Goal: Task Accomplishment & Management: Complete application form

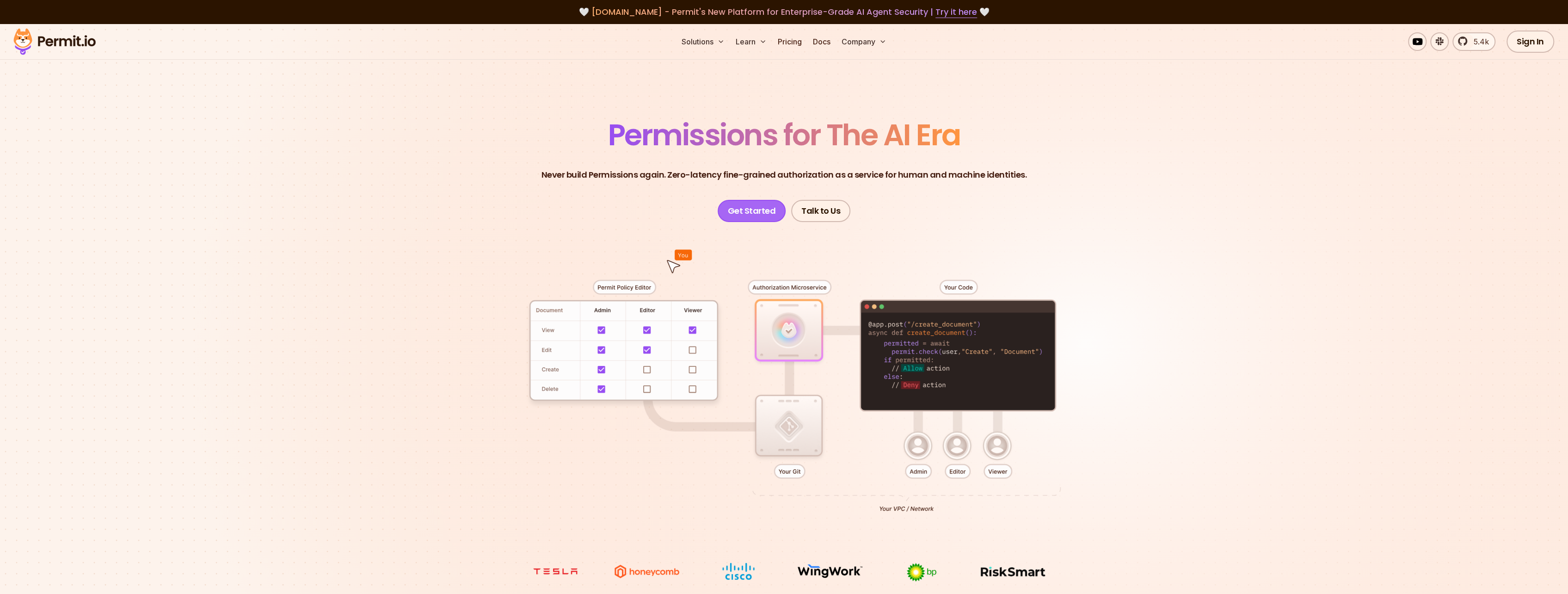
click at [750, 210] on link "Get Started" at bounding box center [752, 211] width 68 height 22
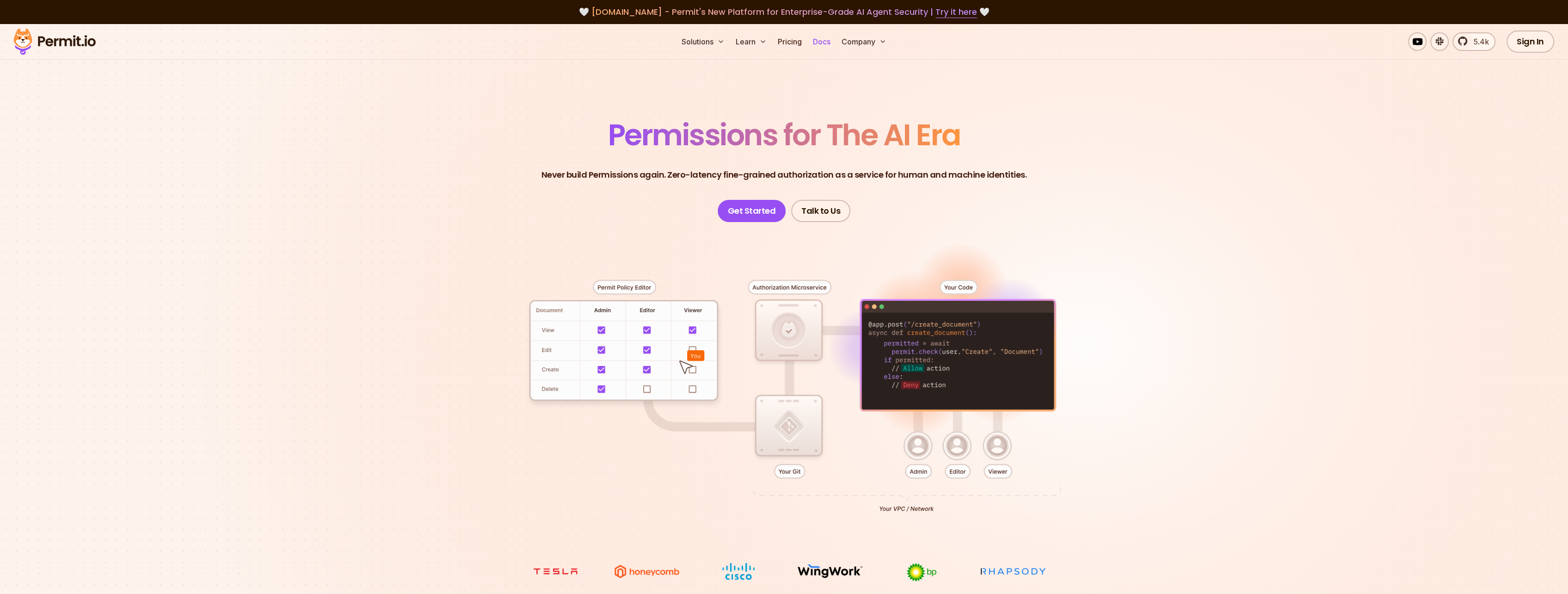
click at [821, 37] on link "Docs" at bounding box center [822, 42] width 25 height 18
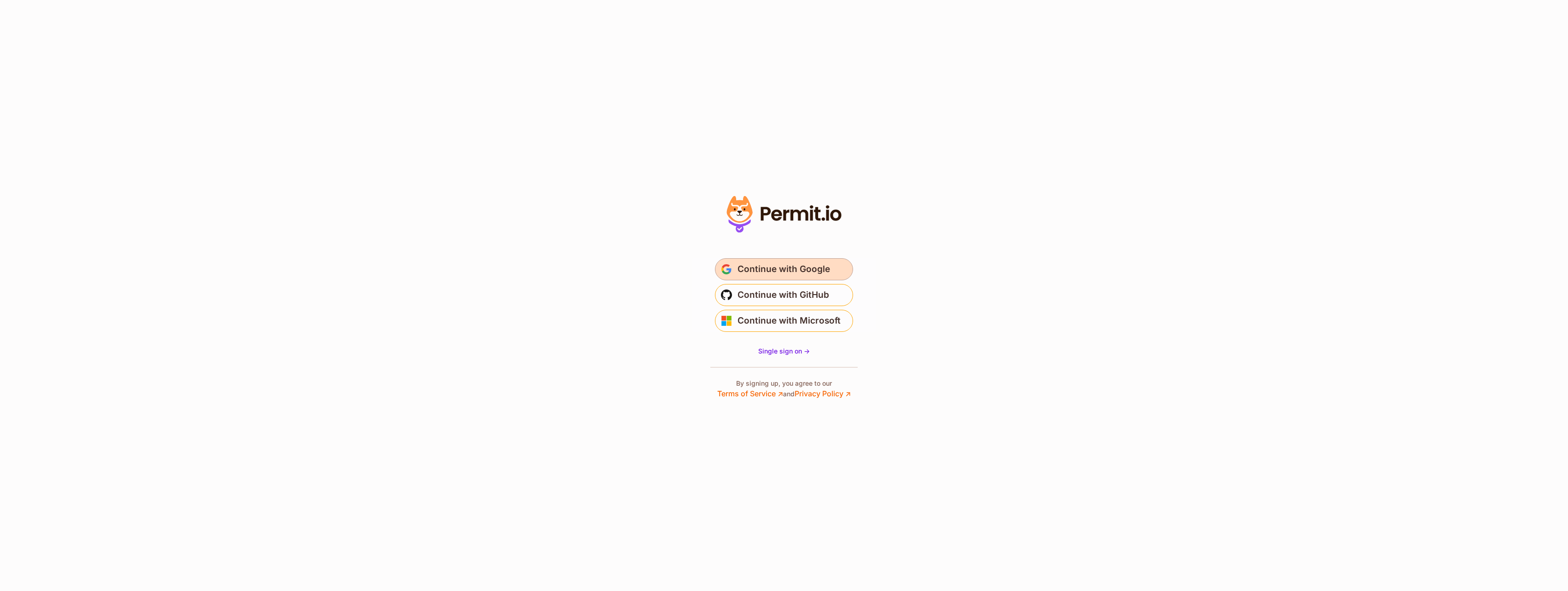
click at [817, 273] on span "Continue with Google" at bounding box center [784, 269] width 93 height 15
